Goal: Task Accomplishment & Management: Manage account settings

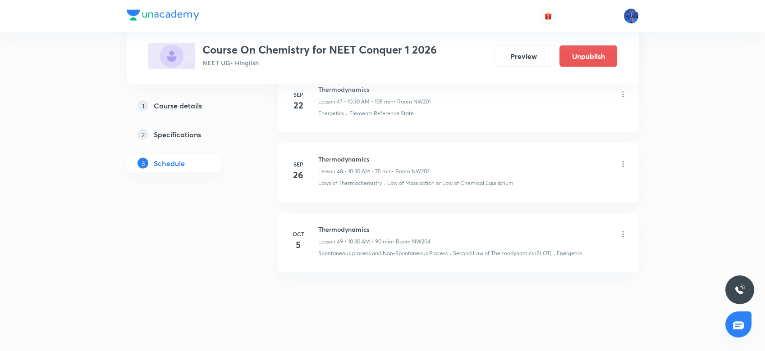
click at [621, 230] on icon at bounding box center [622, 234] width 9 height 9
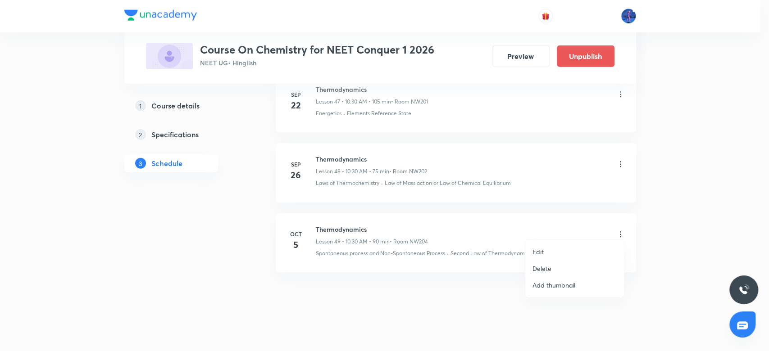
click at [552, 248] on li "Edit" at bounding box center [574, 252] width 99 height 17
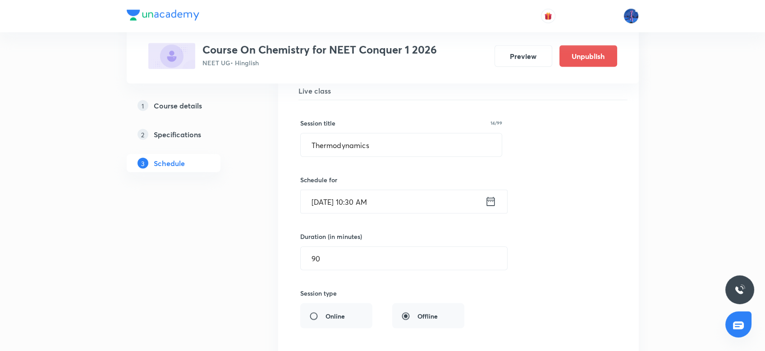
scroll to position [3550, 0]
click at [367, 193] on input "Oct 5, 2025, 10:30 AM" at bounding box center [392, 203] width 184 height 23
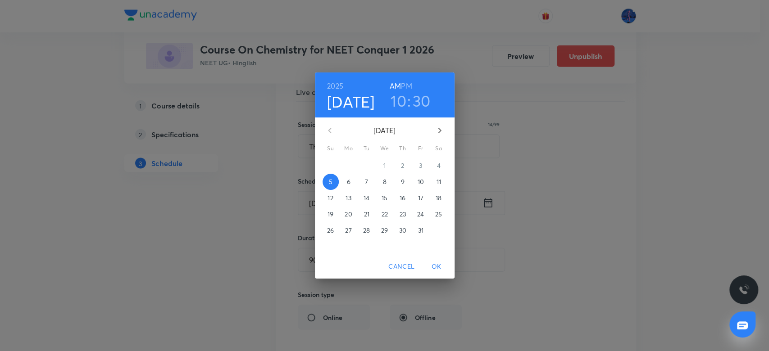
click at [419, 106] on h3 "30" at bounding box center [422, 100] width 18 height 19
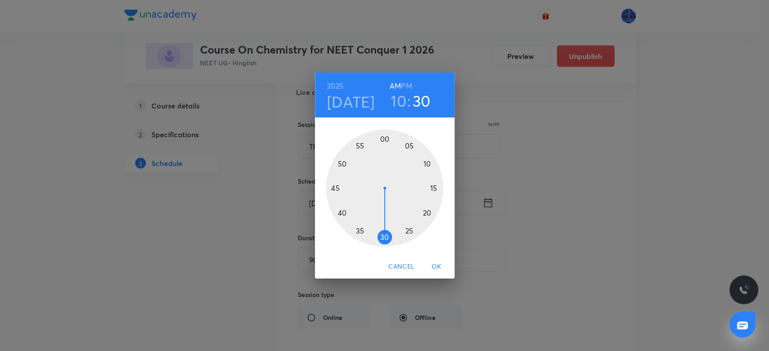
click at [427, 164] on div at bounding box center [384, 188] width 117 height 117
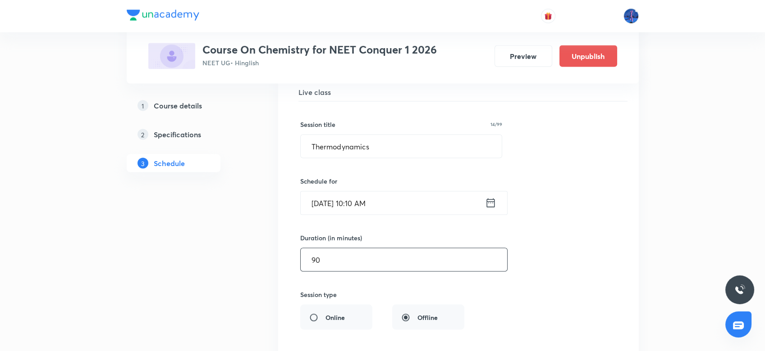
scroll to position [3833, 0]
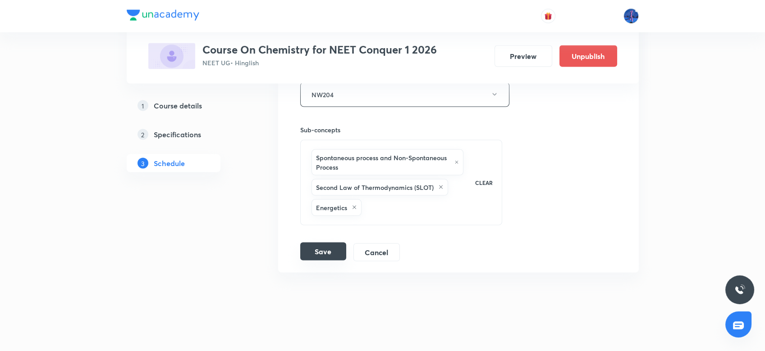
click at [335, 246] on button "Save" at bounding box center [323, 252] width 46 height 18
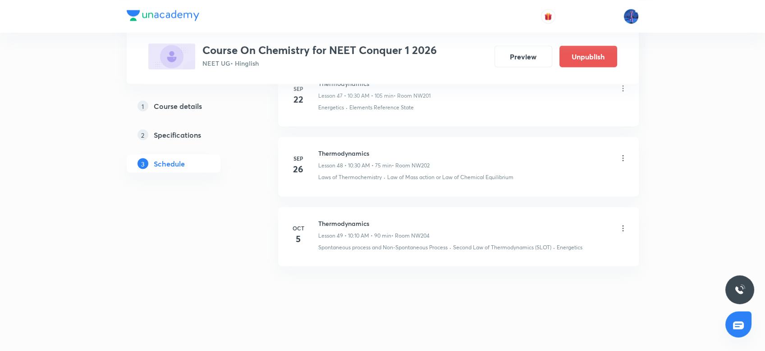
scroll to position [3438, 0]
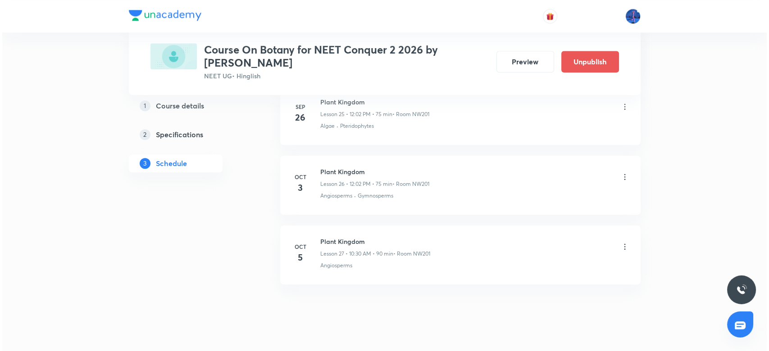
scroll to position [2266, 0]
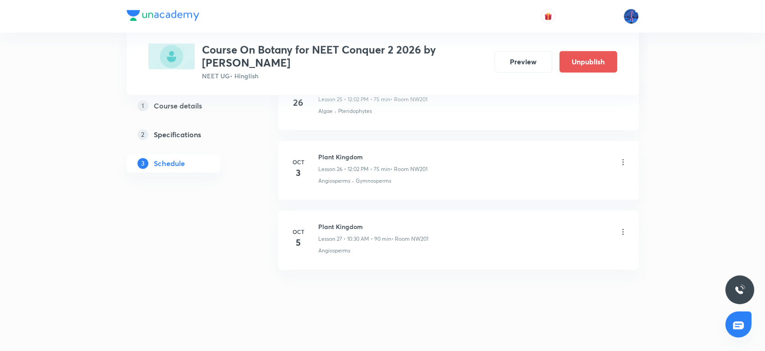
click at [622, 230] on icon at bounding box center [622, 232] width 9 height 9
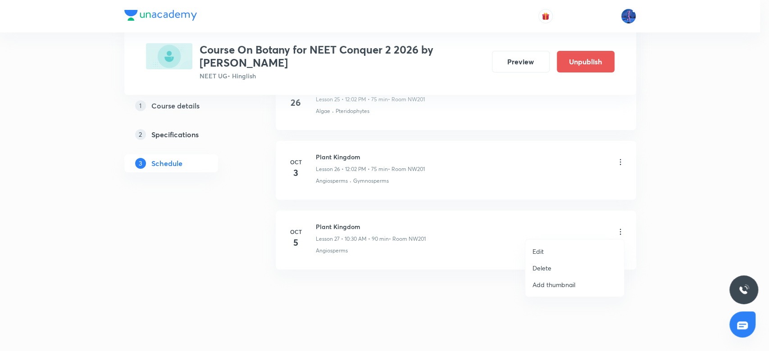
click at [550, 247] on li "Edit" at bounding box center [574, 251] width 99 height 17
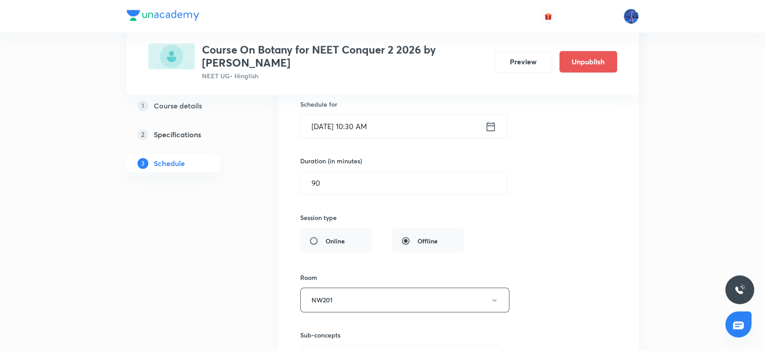
scroll to position [1993, 0]
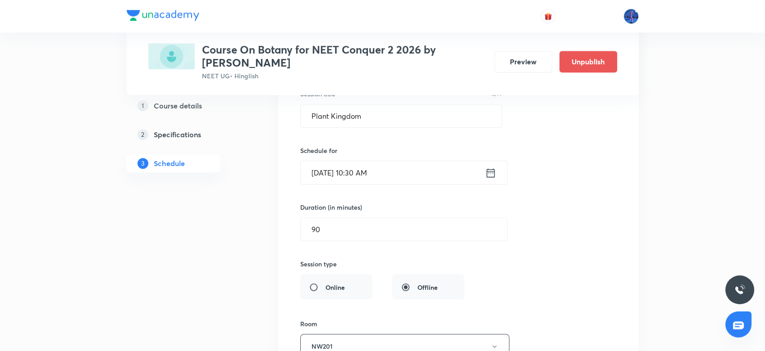
click at [364, 170] on input "Oct 5, 2025, 10:30 AM" at bounding box center [392, 172] width 184 height 23
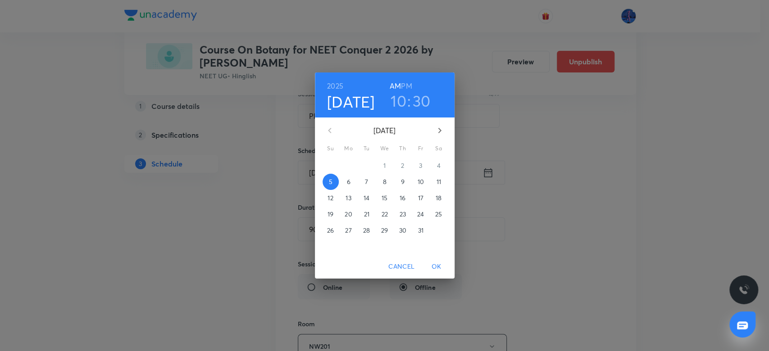
click at [424, 100] on h3 "30" at bounding box center [422, 100] width 18 height 19
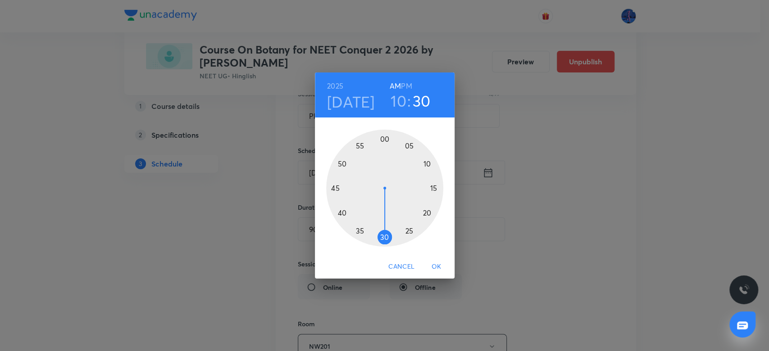
click at [428, 163] on div at bounding box center [384, 188] width 117 height 117
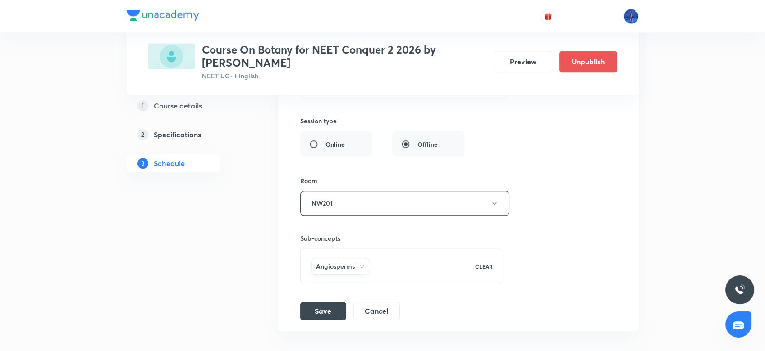
scroll to position [2198, 0]
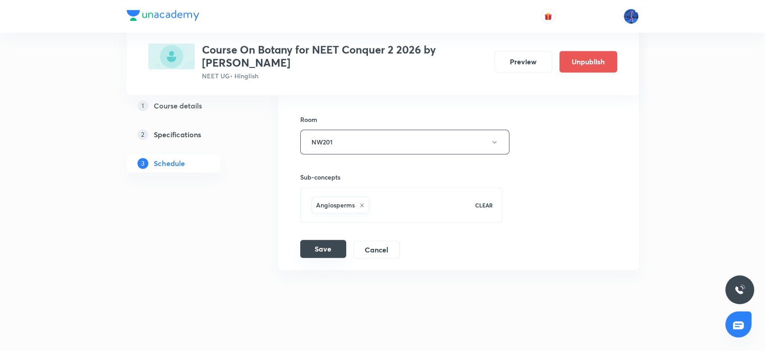
click at [328, 243] on button "Save" at bounding box center [323, 249] width 46 height 18
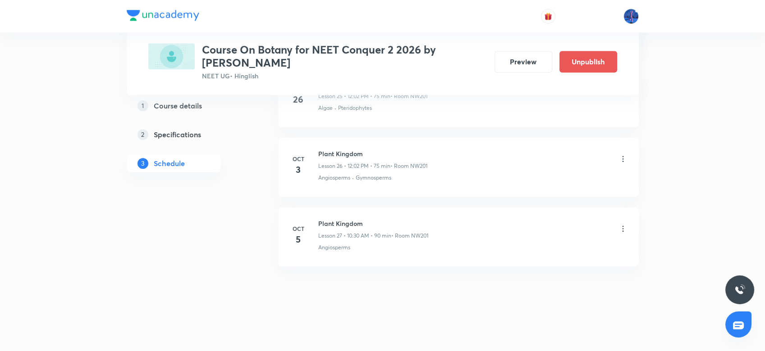
scroll to position [1852, 0]
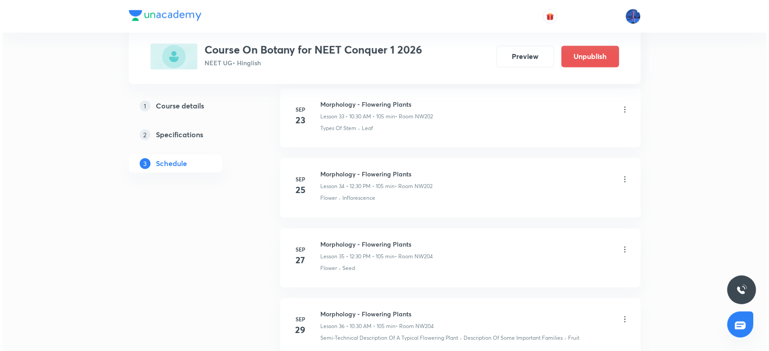
scroll to position [3023, 0]
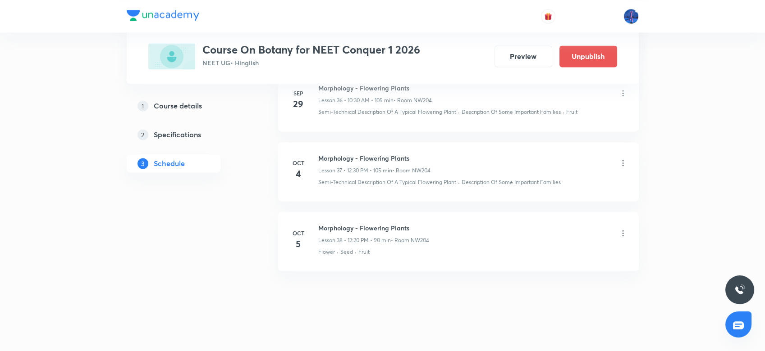
click at [623, 229] on icon at bounding box center [622, 233] width 9 height 9
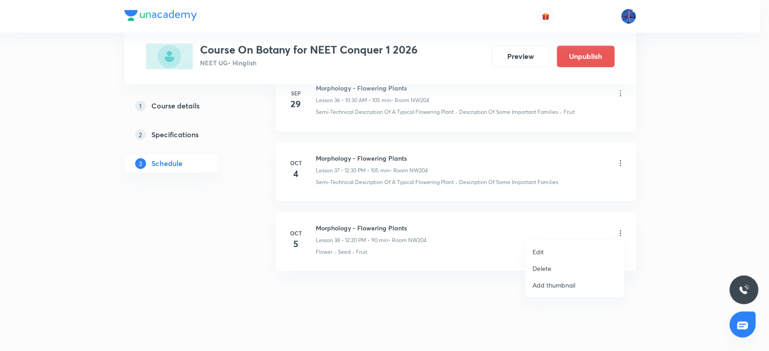
click at [564, 251] on li "Edit" at bounding box center [574, 252] width 99 height 17
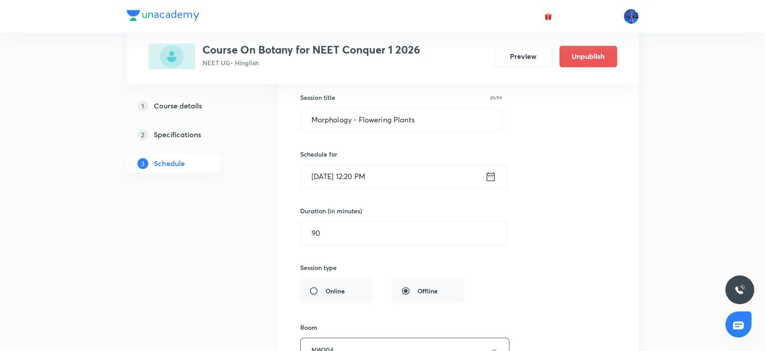
scroll to position [2747, 0]
click at [355, 168] on input "[DATE] 12:20 PM" at bounding box center [392, 177] width 184 height 23
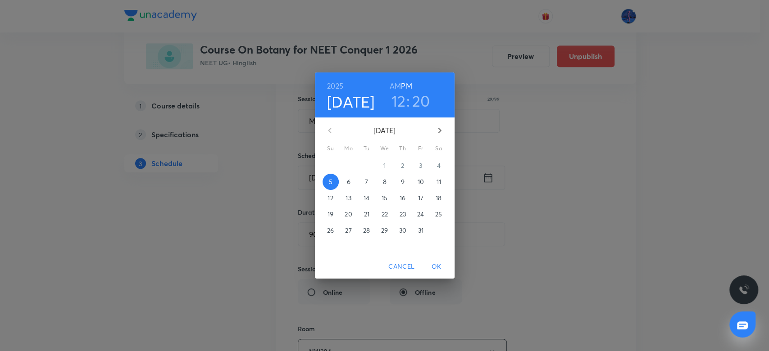
click at [396, 87] on h6 "AM" at bounding box center [395, 86] width 11 height 13
click at [399, 109] on h3 "12" at bounding box center [398, 100] width 14 height 19
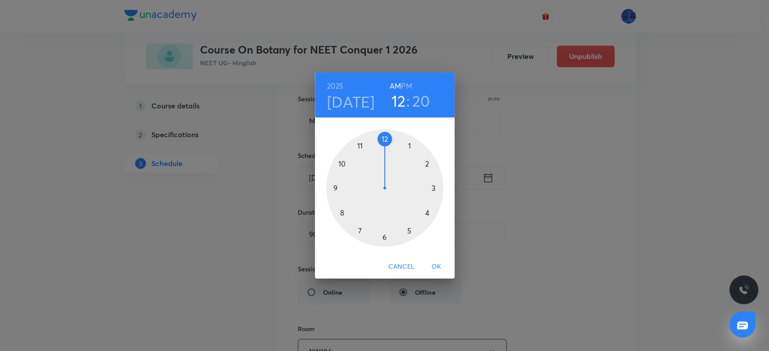
click at [360, 144] on div at bounding box center [384, 188] width 117 height 117
click at [341, 162] on div at bounding box center [384, 188] width 117 height 117
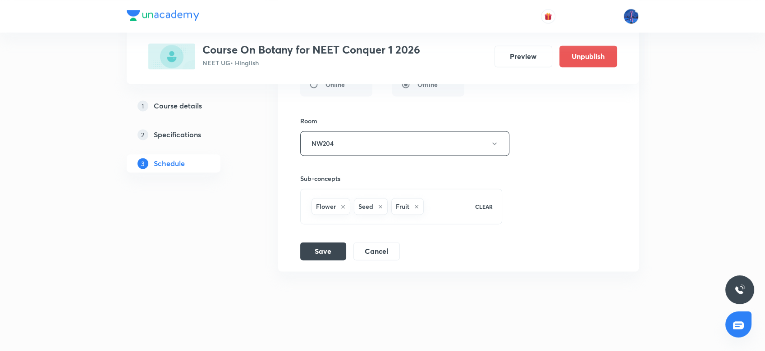
scroll to position [2955, 0]
click at [324, 241] on button "Save" at bounding box center [323, 250] width 46 height 18
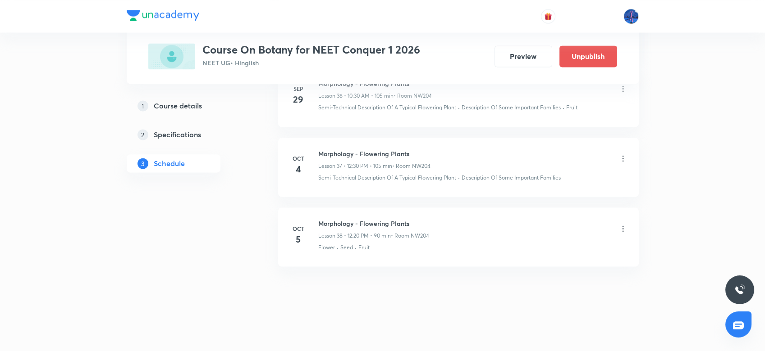
scroll to position [2609, 0]
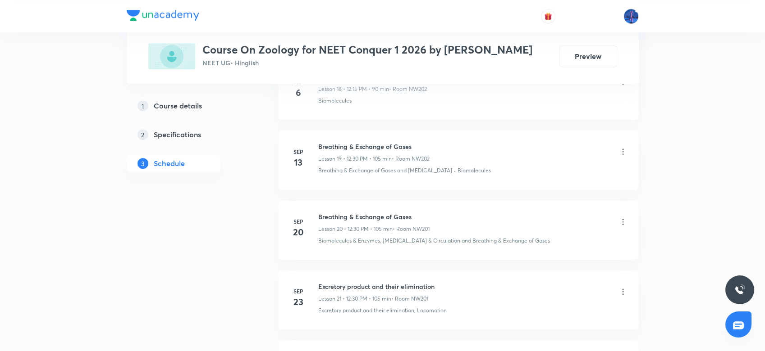
scroll to position [2052, 0]
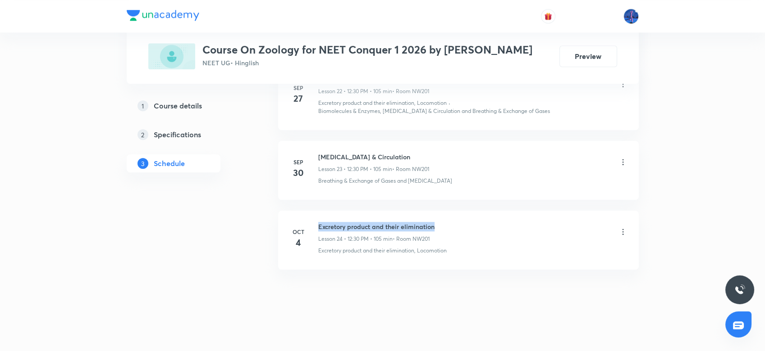
drag, startPoint x: 319, startPoint y: 224, endPoint x: 442, endPoint y: 218, distance: 123.6
click at [442, 222] on div "Excretory product and their elimination Lesson 24 • 12:30 PM • 105 min • Room N…" at bounding box center [472, 232] width 309 height 21
copy h6 "Excretory product and their elimination"
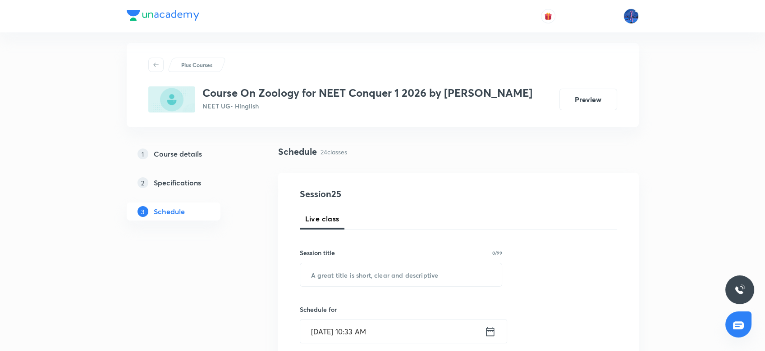
scroll to position [14, 0]
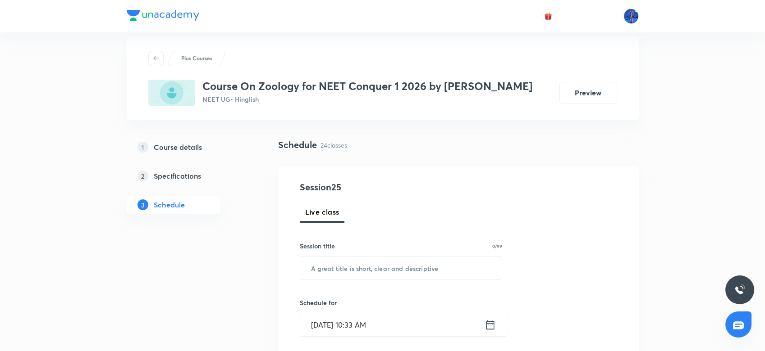
click at [403, 254] on div "Session title 0/99 ​" at bounding box center [401, 260] width 203 height 39
click at [391, 262] on input "text" at bounding box center [401, 268] width 202 height 23
paste input "Excretory product and their elimination"
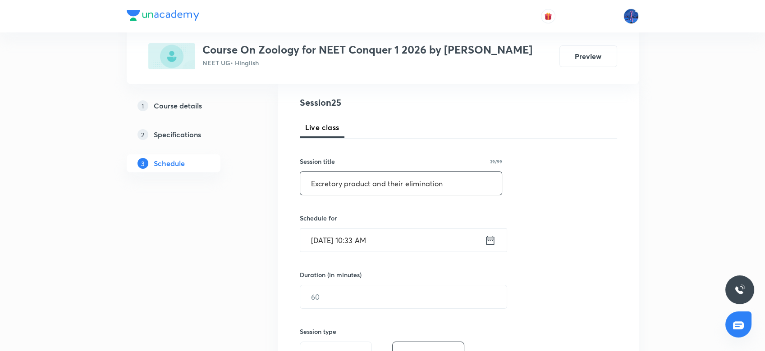
scroll to position [108, 0]
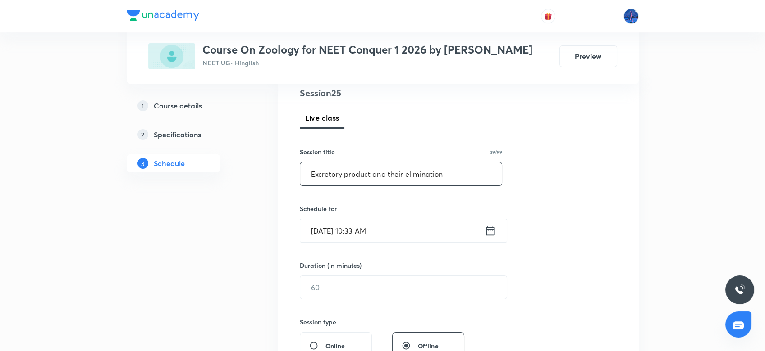
type input "Excretory product and their elimination"
click at [419, 235] on input "Oct 5, 2025, 10:33 AM" at bounding box center [392, 230] width 184 height 23
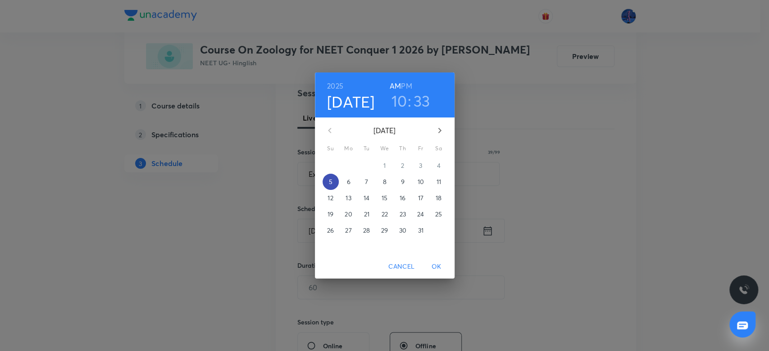
click at [332, 182] on p "5" at bounding box center [330, 181] width 4 height 9
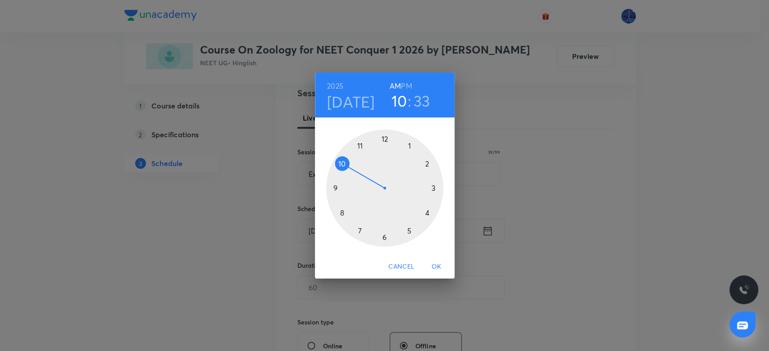
click at [360, 146] on div at bounding box center [384, 188] width 117 height 117
click at [342, 164] on div at bounding box center [384, 188] width 117 height 117
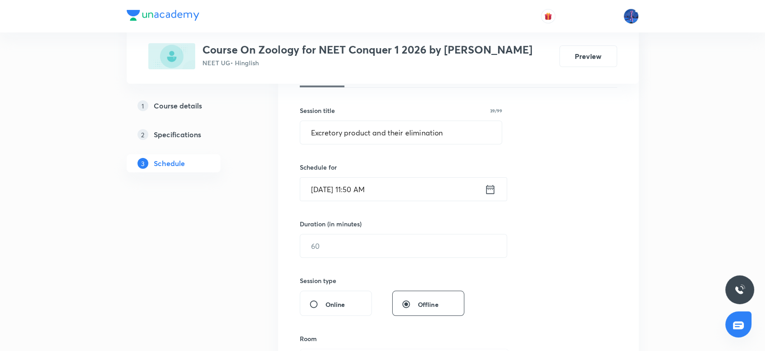
scroll to position [150, 0]
click at [373, 253] on input "text" at bounding box center [403, 245] width 206 height 23
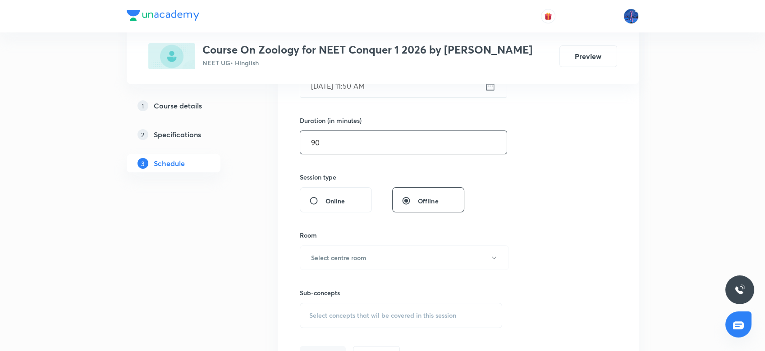
scroll to position [254, 0]
type input "90"
click at [405, 253] on button "Select centre room" at bounding box center [404, 257] width 209 height 25
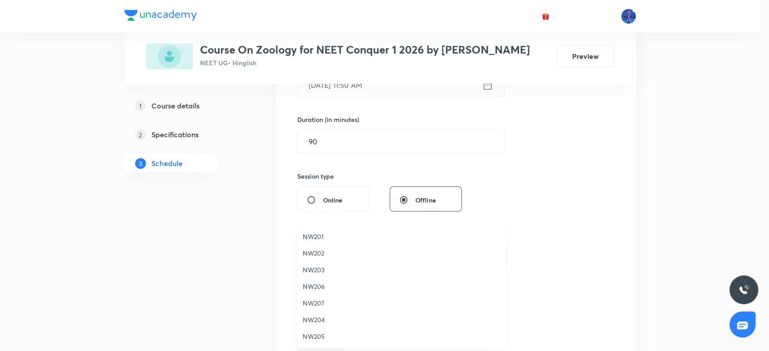
click at [323, 253] on span "NW202" at bounding box center [401, 253] width 197 height 9
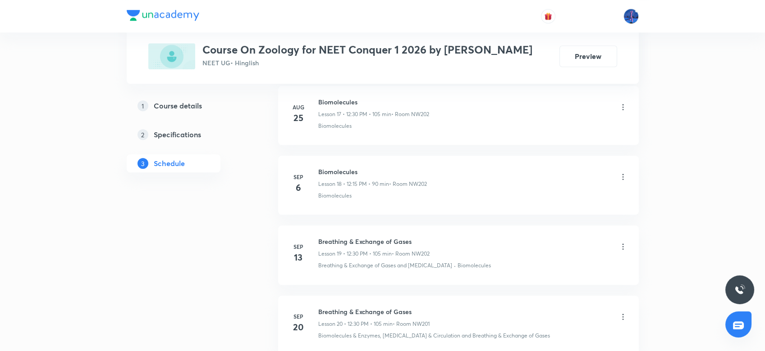
scroll to position [2052, 0]
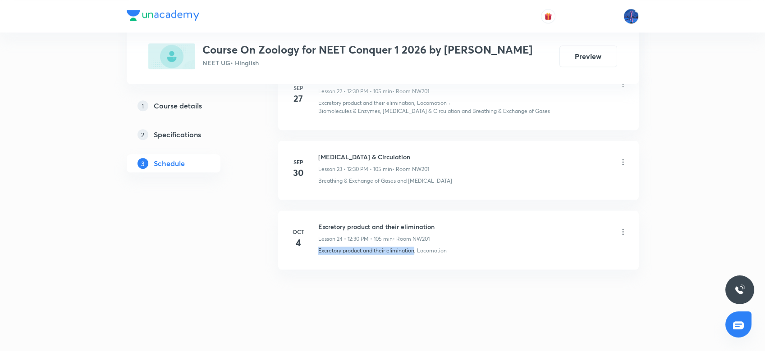
drag, startPoint x: 315, startPoint y: 256, endPoint x: 414, endPoint y: 263, distance: 99.3
click at [414, 263] on li "Oct 4 Excretory product and their elimination Lesson 24 • 12:30 PM • 105 min • …" at bounding box center [458, 240] width 360 height 59
copy p "Excretory product and their elimination"
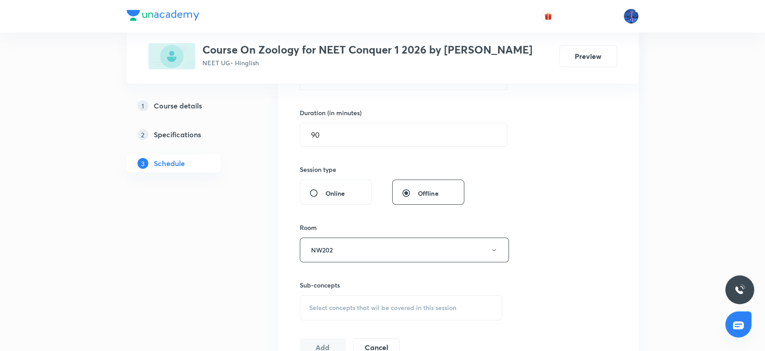
scroll to position [266, 0]
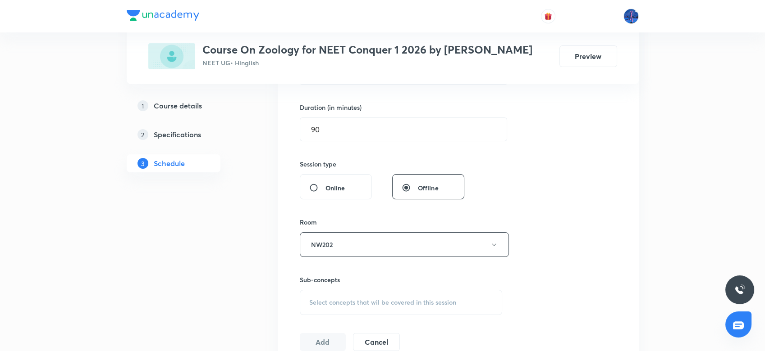
click at [379, 299] on span "Select concepts that wil be covered in this session" at bounding box center [382, 302] width 147 height 7
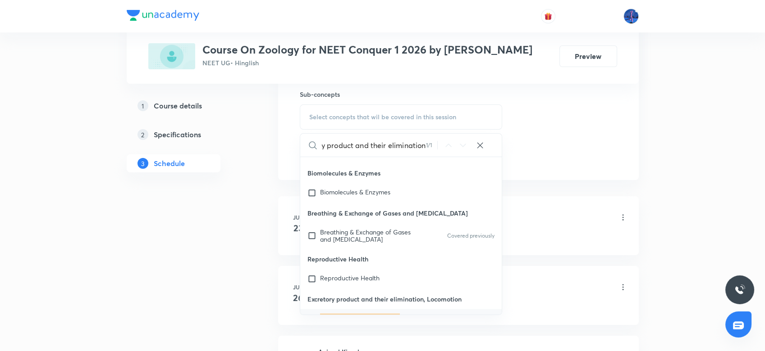
scroll to position [18880, 0]
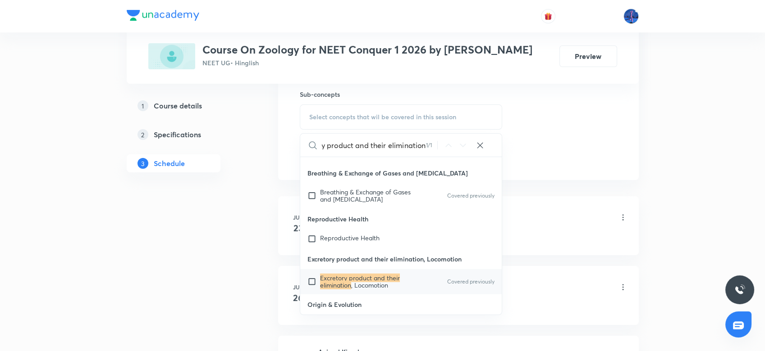
type input "Excretory product and their elimination"
click at [370, 281] on span ", Locomotion" at bounding box center [369, 285] width 37 height 9
checkbox input "true"
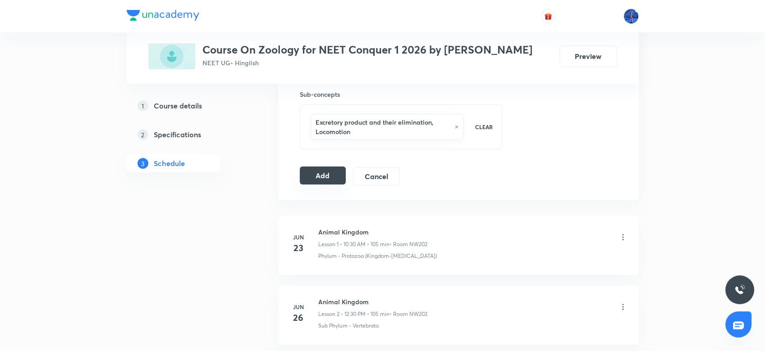
click at [320, 173] on button "Add" at bounding box center [323, 176] width 46 height 18
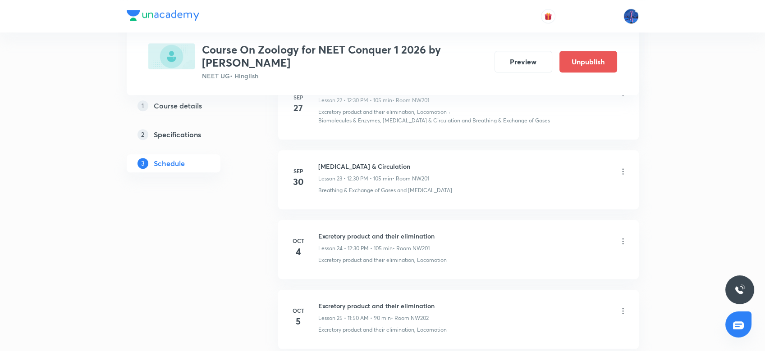
scroll to position [1719, 0]
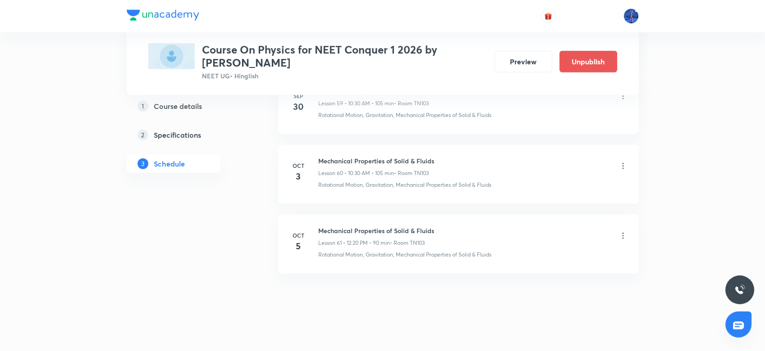
click at [624, 232] on icon at bounding box center [622, 236] width 9 height 9
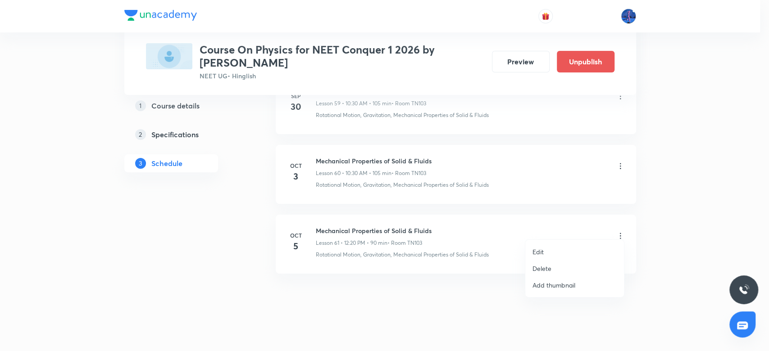
click at [566, 245] on li "Edit" at bounding box center [574, 252] width 99 height 17
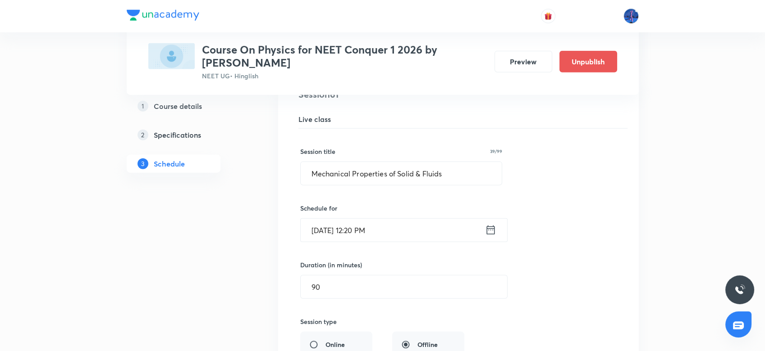
scroll to position [4336, 0]
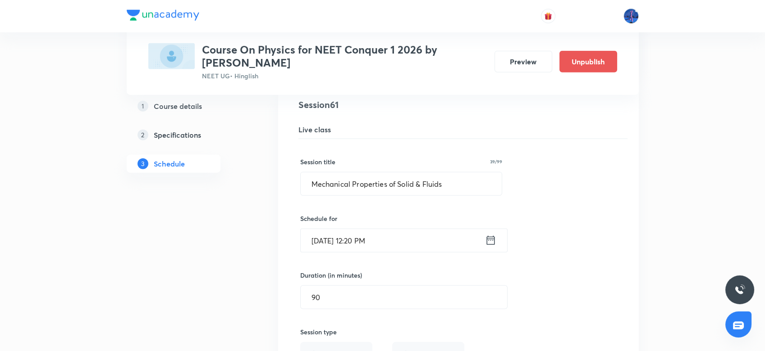
click at [330, 235] on input "Oct 5, 2025, 12:20 PM" at bounding box center [392, 240] width 184 height 23
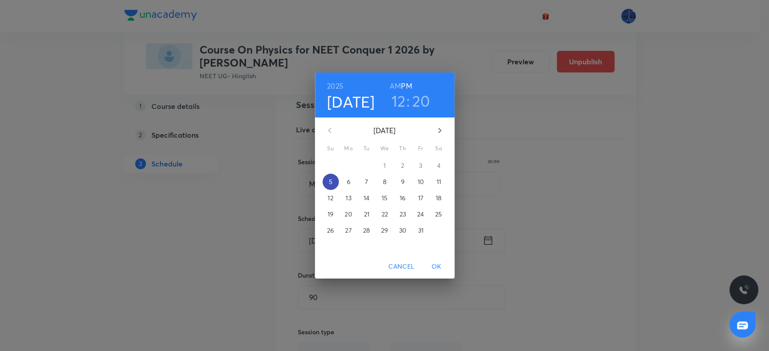
click at [331, 182] on p "5" at bounding box center [330, 181] width 4 height 9
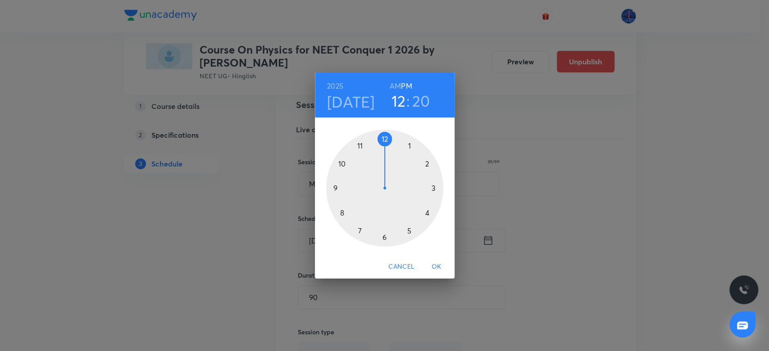
click at [394, 86] on h6 "AM" at bounding box center [395, 86] width 11 height 13
click at [360, 146] on div at bounding box center [384, 188] width 117 height 117
click at [342, 163] on div at bounding box center [384, 188] width 117 height 117
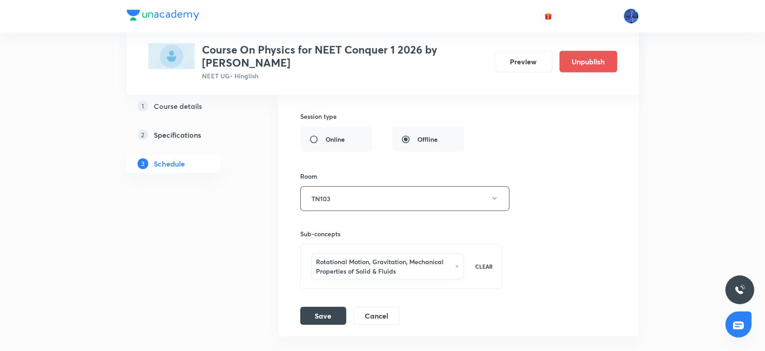
scroll to position [4615, 0]
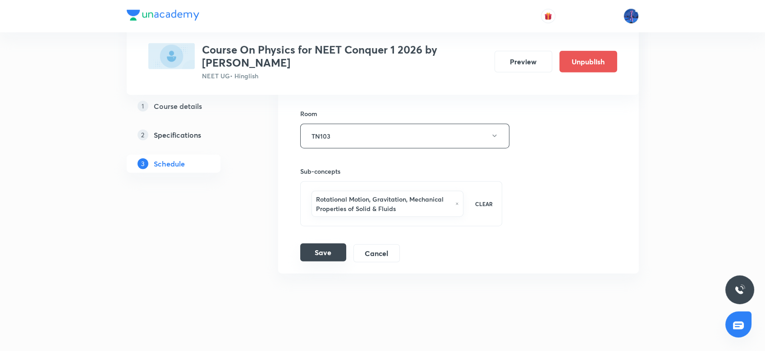
click at [322, 246] on button "Save" at bounding box center [323, 253] width 46 height 18
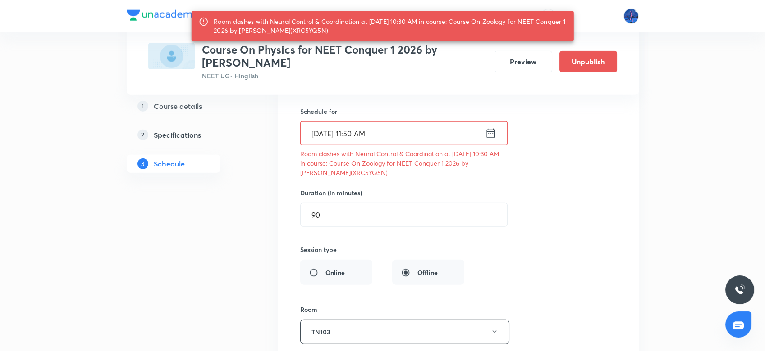
scroll to position [4437, 0]
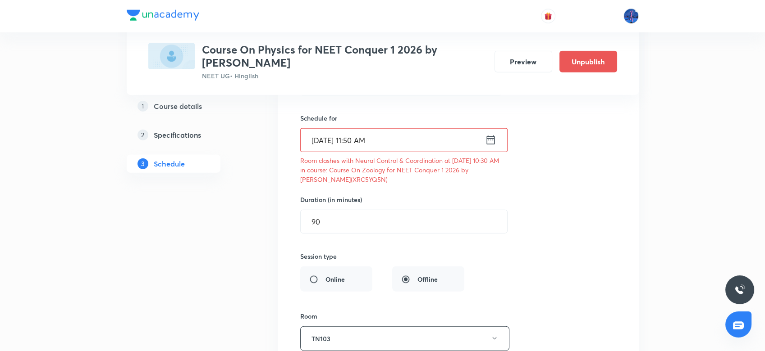
click at [355, 133] on input "Oct 5, 2025, 11:50 AM" at bounding box center [392, 140] width 184 height 23
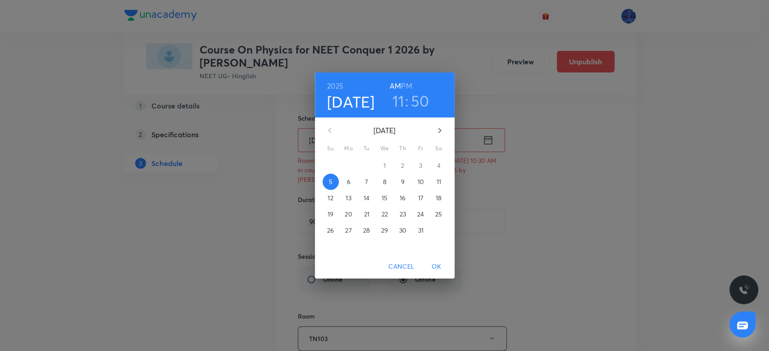
click at [404, 88] on h6 "PM" at bounding box center [406, 86] width 11 height 13
click at [400, 99] on h3 "11" at bounding box center [398, 100] width 12 height 19
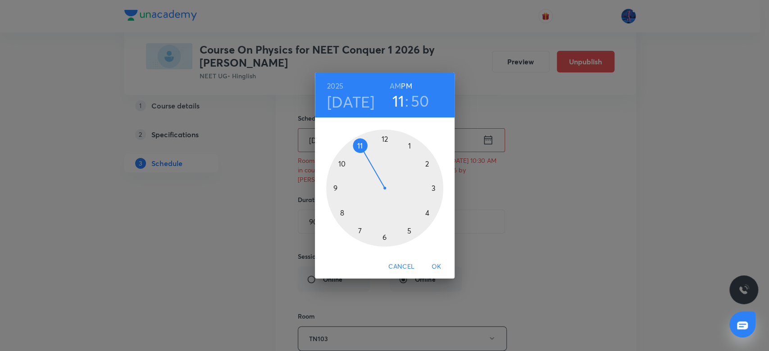
click at [383, 139] on div at bounding box center [384, 188] width 117 height 117
click at [390, 140] on div at bounding box center [384, 188] width 117 height 117
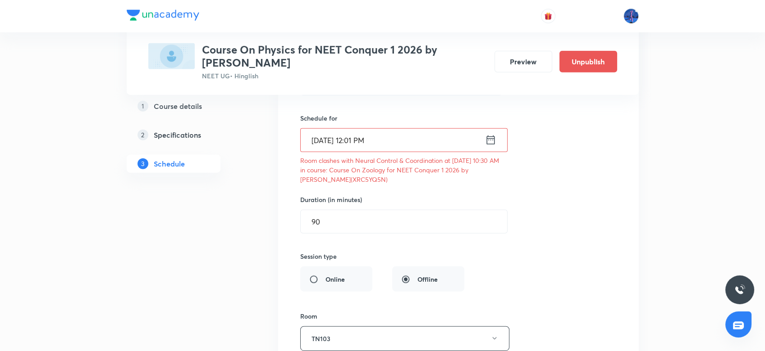
scroll to position [4619, 0]
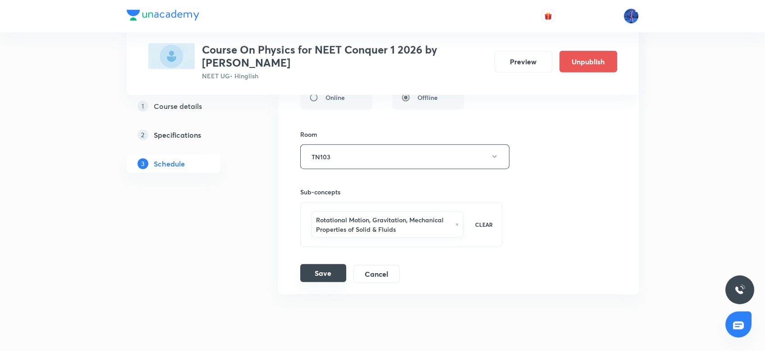
click at [332, 265] on button "Save" at bounding box center [323, 273] width 46 height 18
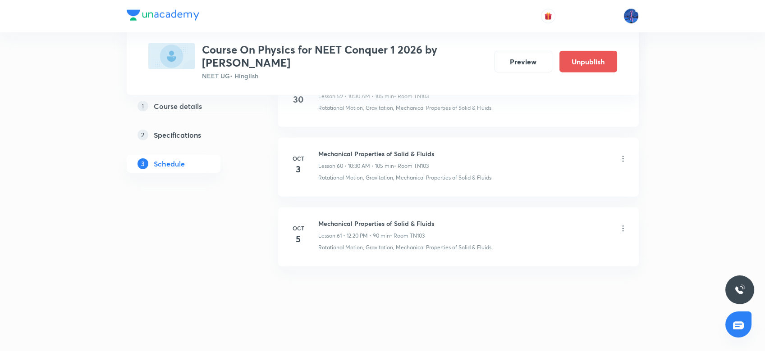
scroll to position [4260, 0]
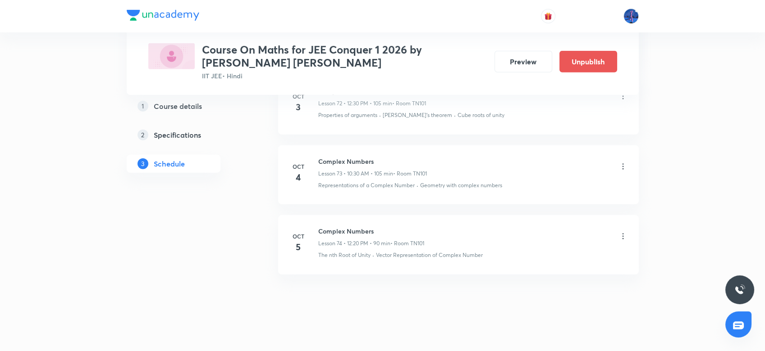
click at [624, 232] on icon at bounding box center [622, 236] width 9 height 9
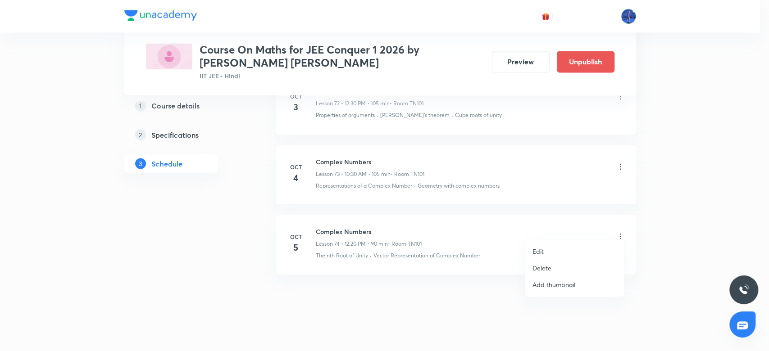
click at [564, 248] on li "Edit" at bounding box center [574, 251] width 99 height 17
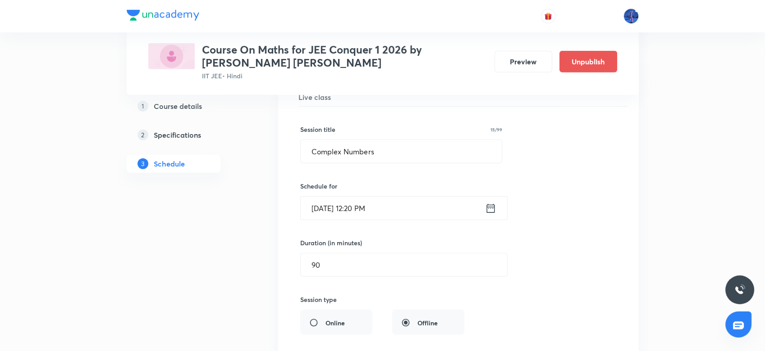
scroll to position [5326, 0]
click at [396, 205] on input "Oct 5, 2025, 12:20 PM" at bounding box center [392, 211] width 184 height 23
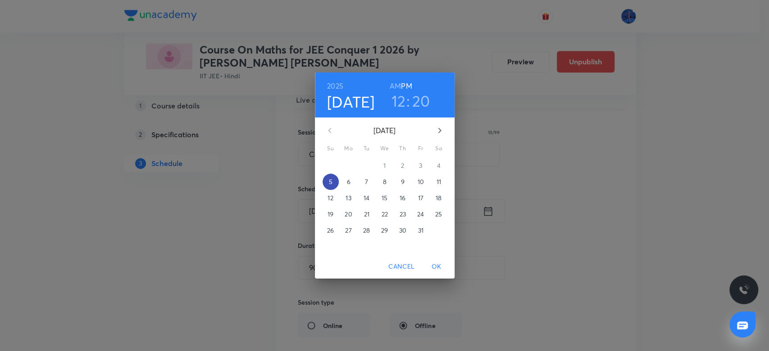
click at [328, 179] on p "5" at bounding box center [330, 181] width 4 height 9
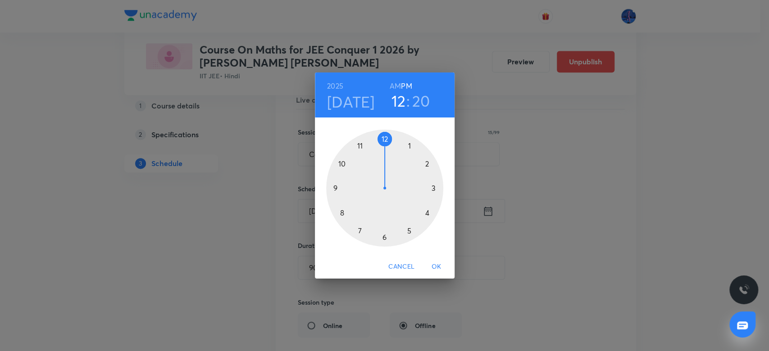
click at [384, 139] on div at bounding box center [384, 188] width 117 height 117
click at [389, 139] on div at bounding box center [384, 188] width 117 height 117
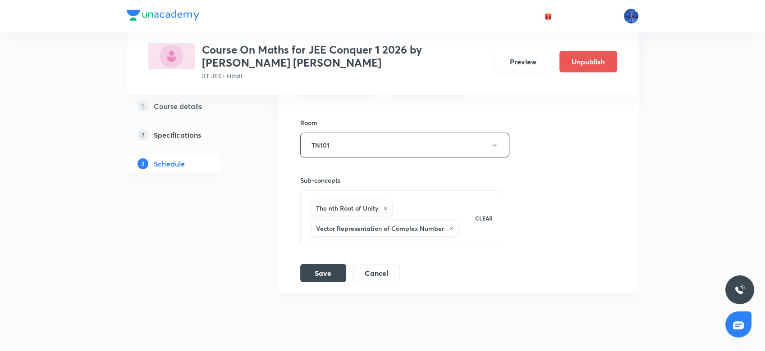
scroll to position [5566, 0]
click at [329, 263] on button "Save" at bounding box center [323, 272] width 46 height 18
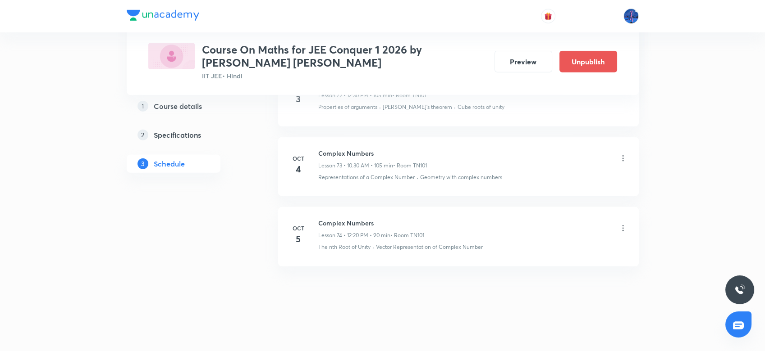
scroll to position [5219, 0]
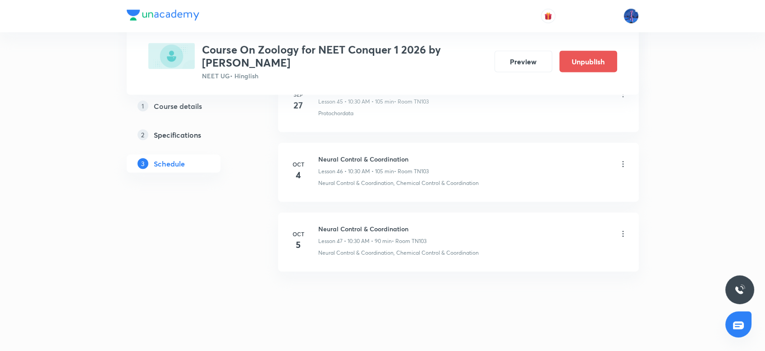
click at [623, 231] on icon at bounding box center [622, 234] width 1 height 6
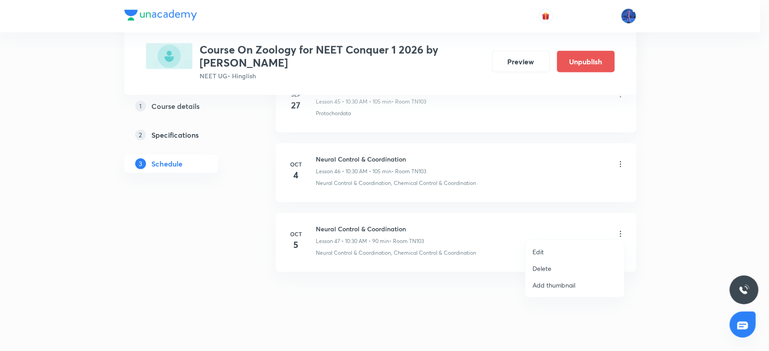
click at [555, 265] on li "Delete" at bounding box center [574, 268] width 99 height 17
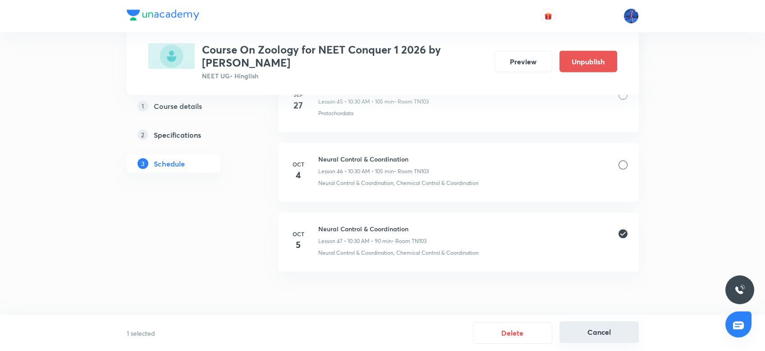
click at [602, 332] on button "Cancel" at bounding box center [598, 333] width 79 height 22
